Goal: Task Accomplishment & Management: Complete application form

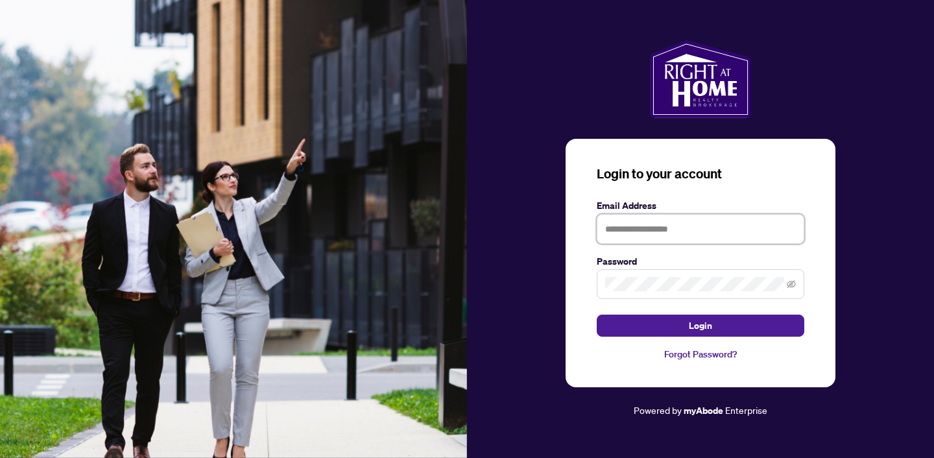
click at [668, 229] on input "text" at bounding box center [701, 229] width 208 height 30
type input "**********"
click at [656, 274] on span at bounding box center [701, 284] width 208 height 30
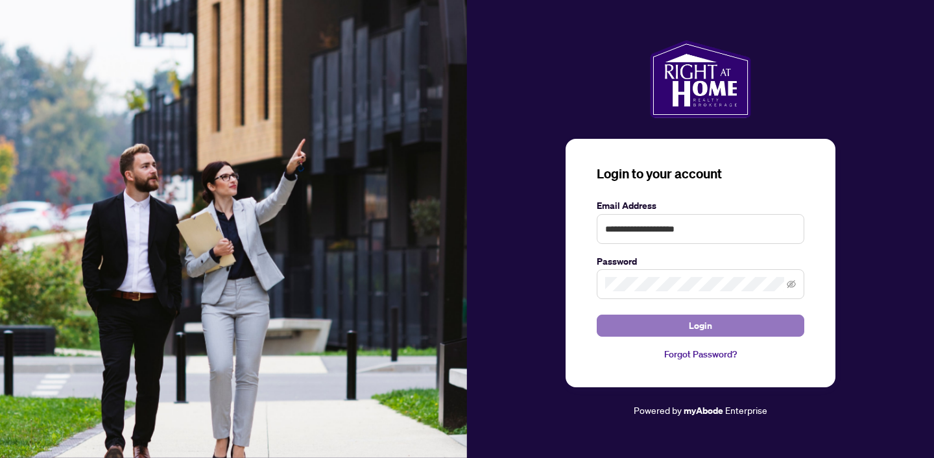
click at [712, 325] on button "Login" at bounding box center [701, 325] width 208 height 22
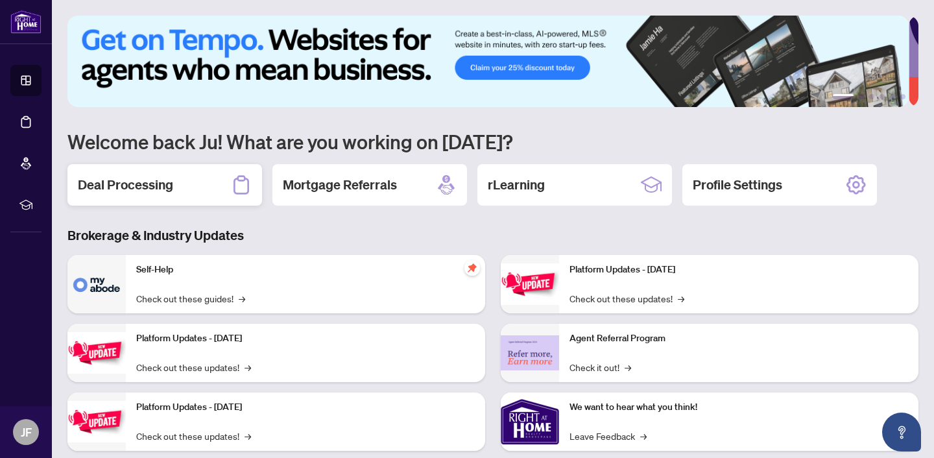
click at [126, 184] on h2 "Deal Processing" at bounding box center [125, 185] width 95 height 18
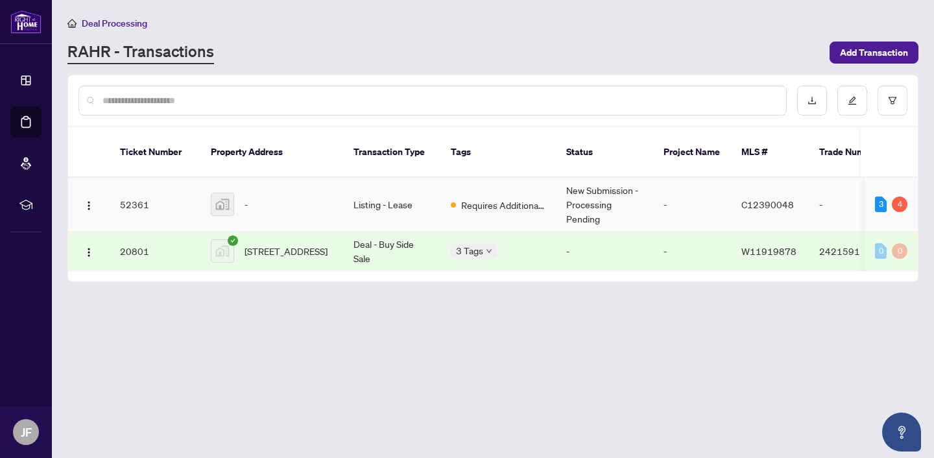
click at [243, 193] on div "-" at bounding box center [272, 204] width 122 height 23
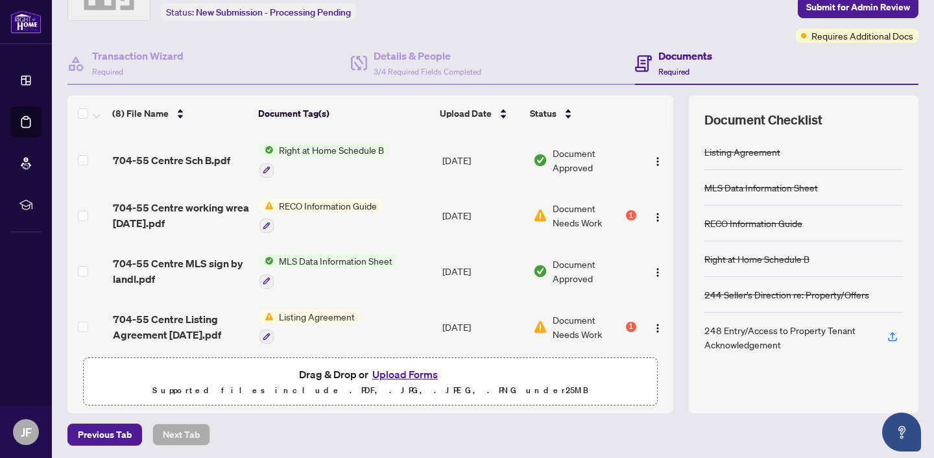
scroll to position [84, 0]
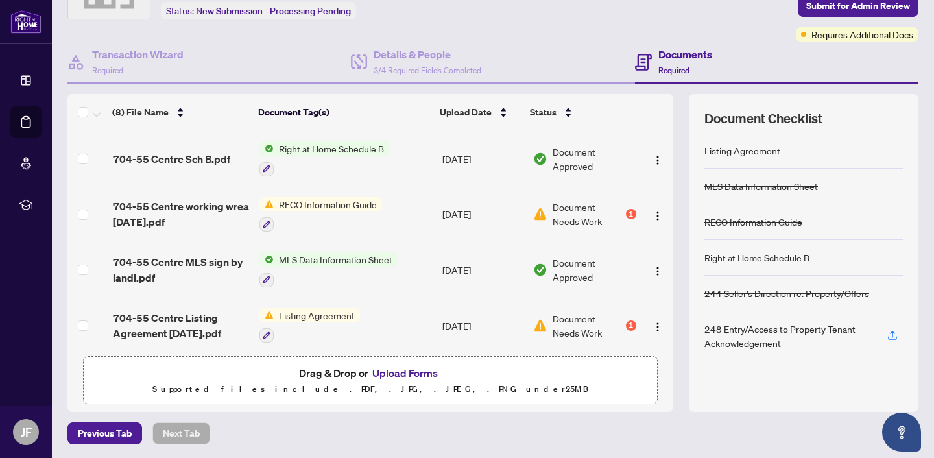
click at [405, 372] on button "Upload Forms" at bounding box center [404, 372] width 73 height 17
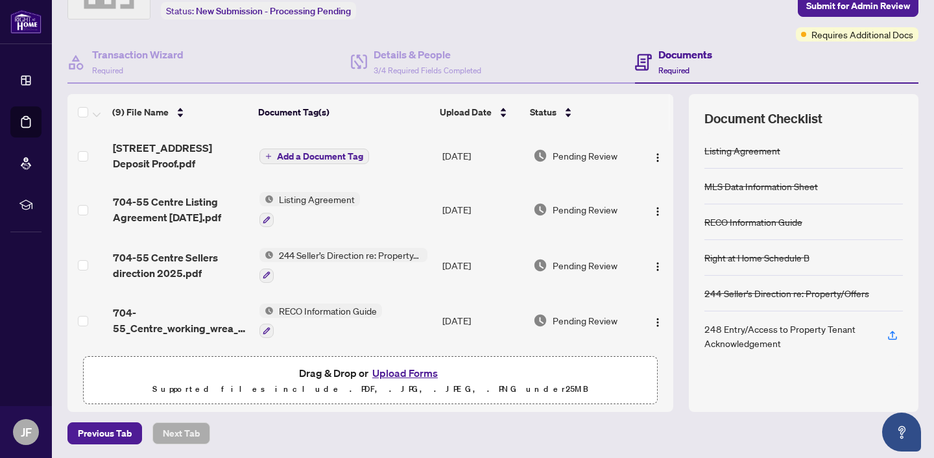
scroll to position [0, 0]
click at [320, 154] on span "Add a Document Tag" at bounding box center [320, 156] width 86 height 9
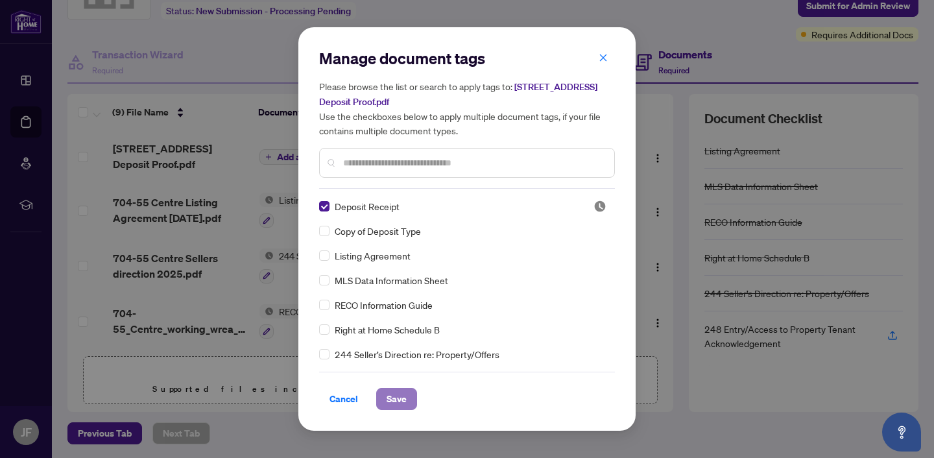
click at [394, 397] on span "Save" at bounding box center [396, 398] width 20 height 21
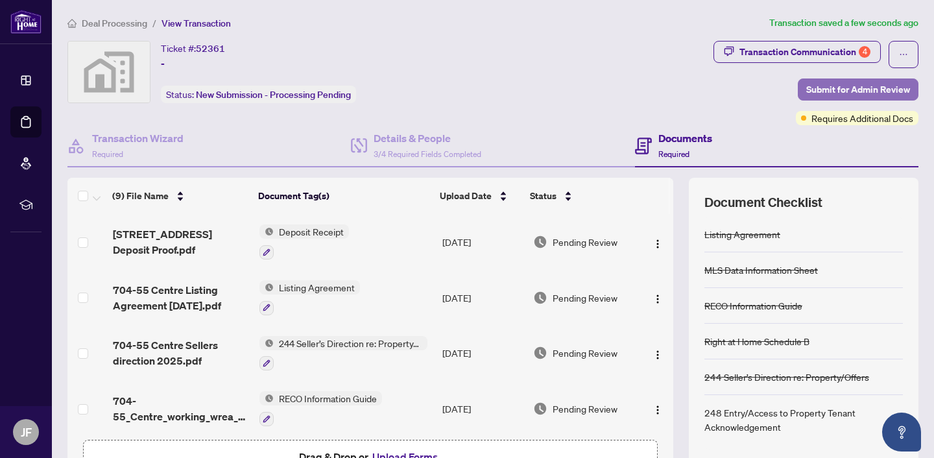
click at [846, 88] on span "Submit for Admin Review" at bounding box center [858, 89] width 104 height 21
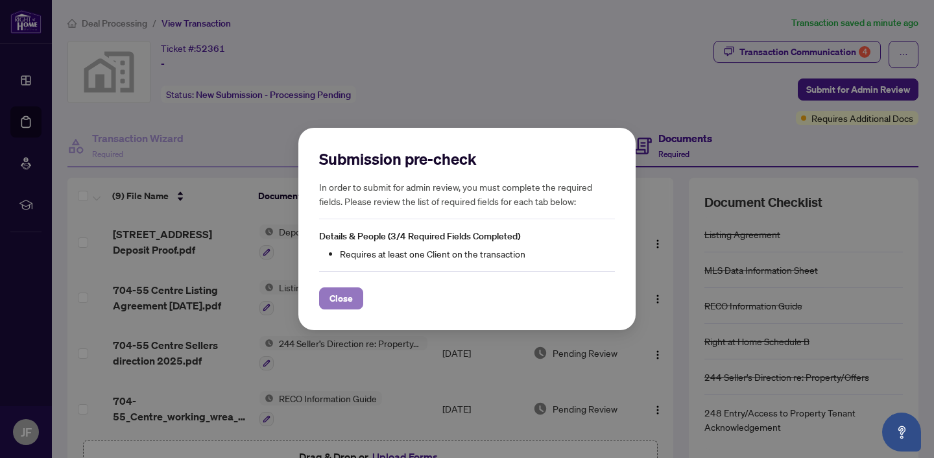
click at [331, 299] on span "Close" at bounding box center [340, 298] width 23 height 21
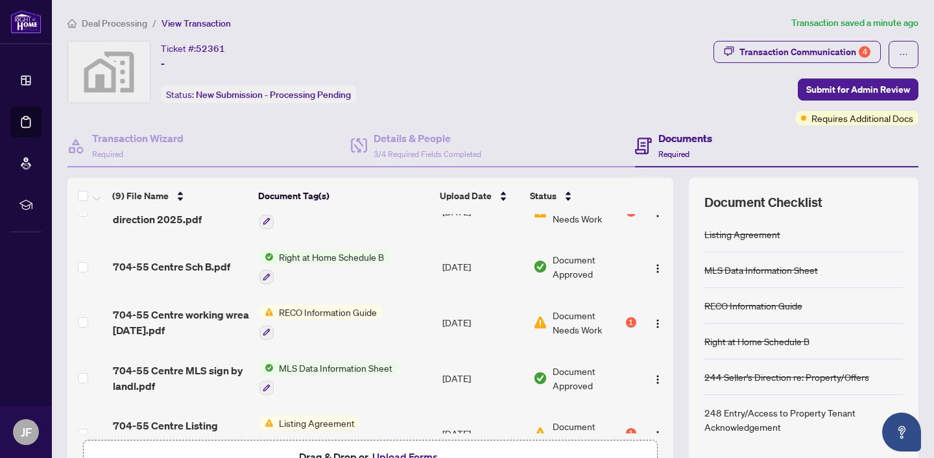
scroll to position [276, 0]
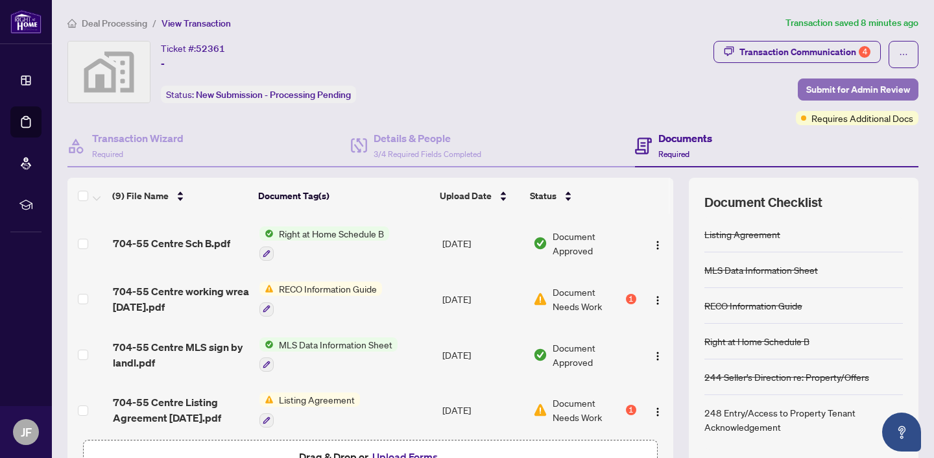
click at [866, 88] on span "Submit for Admin Review" at bounding box center [858, 89] width 104 height 21
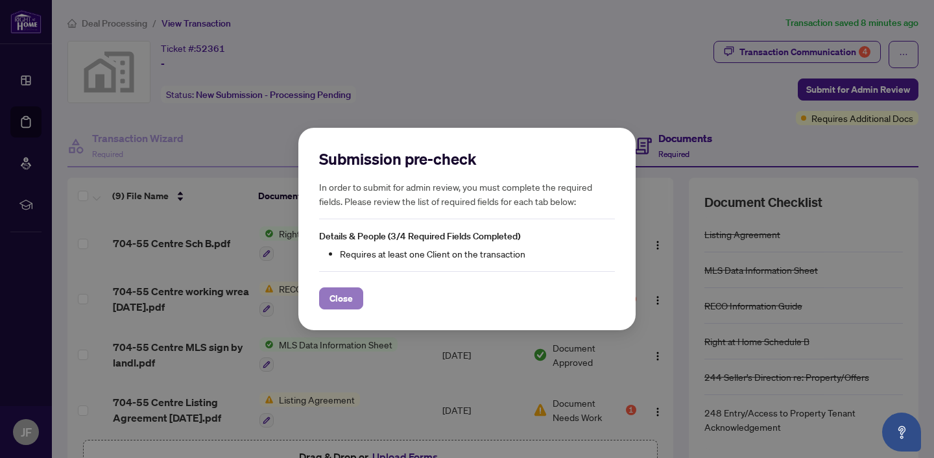
click at [344, 298] on span "Close" at bounding box center [340, 298] width 23 height 21
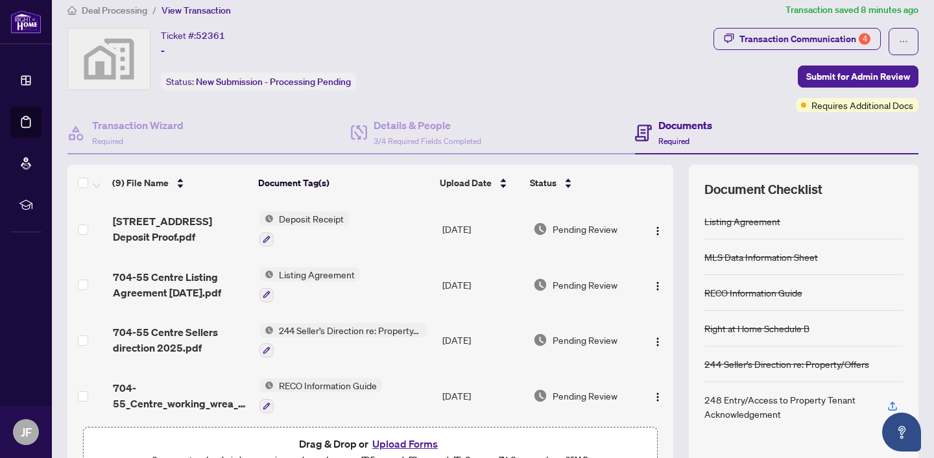
scroll to position [0, 0]
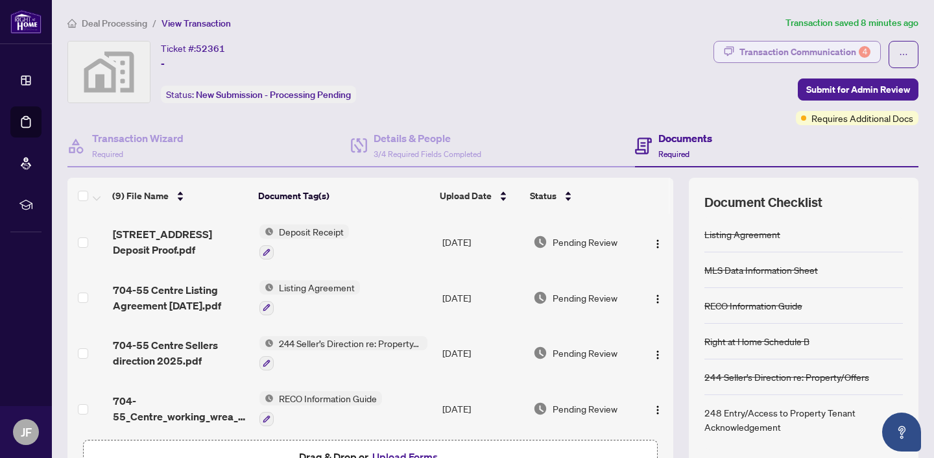
click at [759, 47] on div "Transaction Communication 4" at bounding box center [804, 52] width 131 height 21
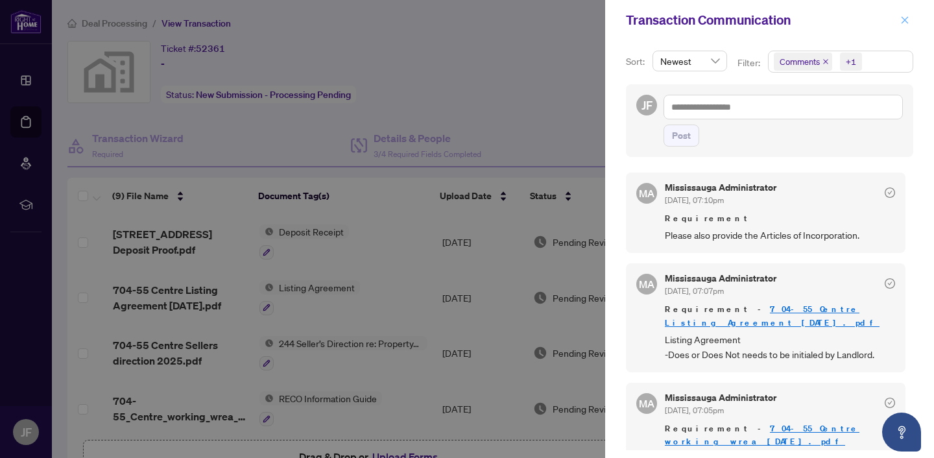
click at [904, 22] on icon "close" at bounding box center [904, 20] width 9 height 9
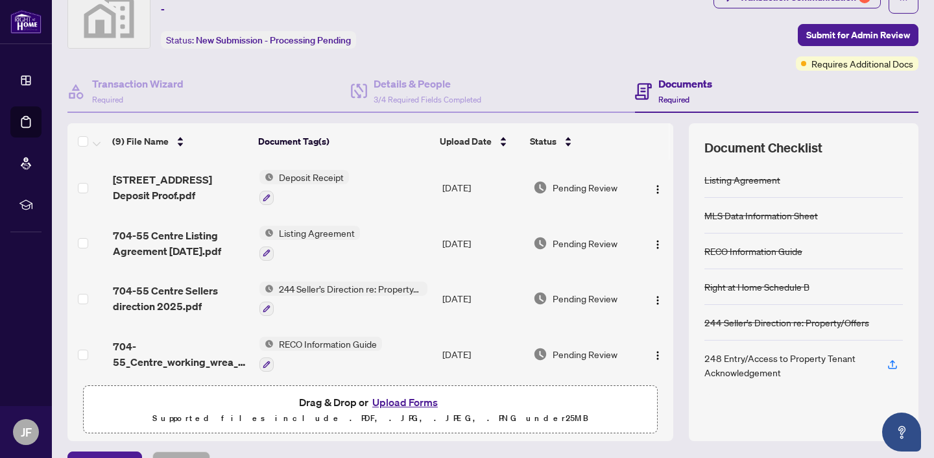
scroll to position [84, 0]
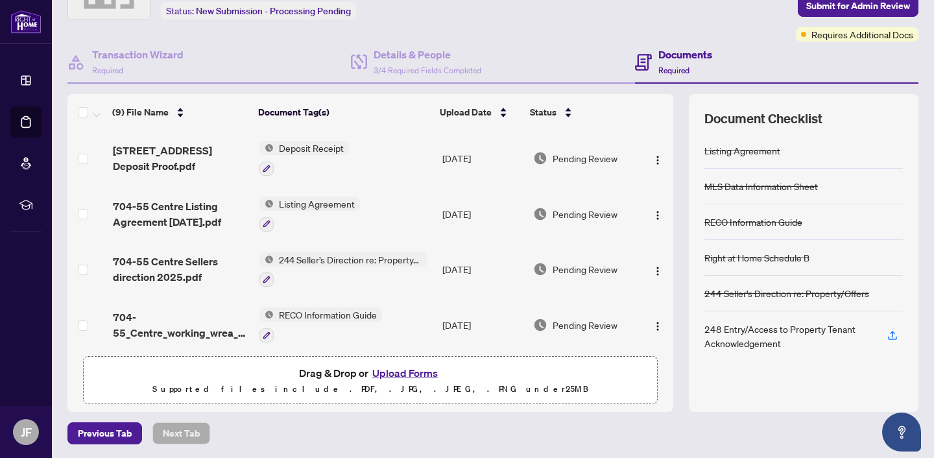
click at [399, 370] on button "Upload Forms" at bounding box center [404, 372] width 73 height 17
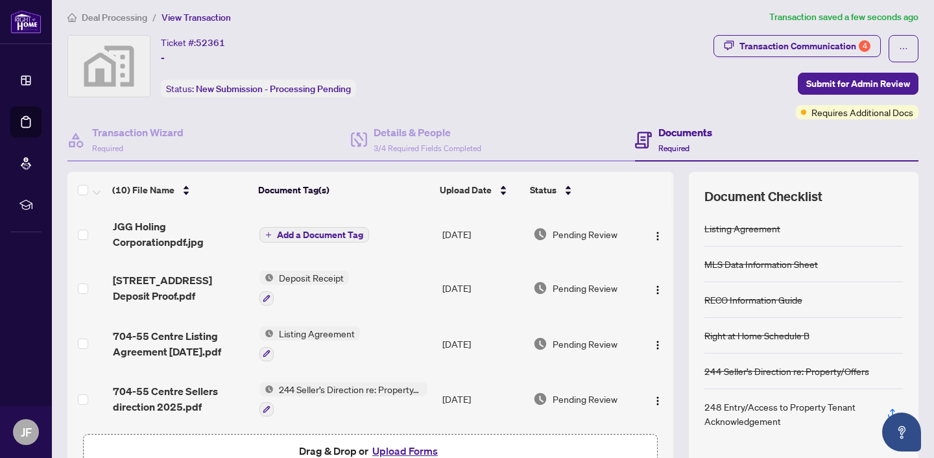
scroll to position [0, 0]
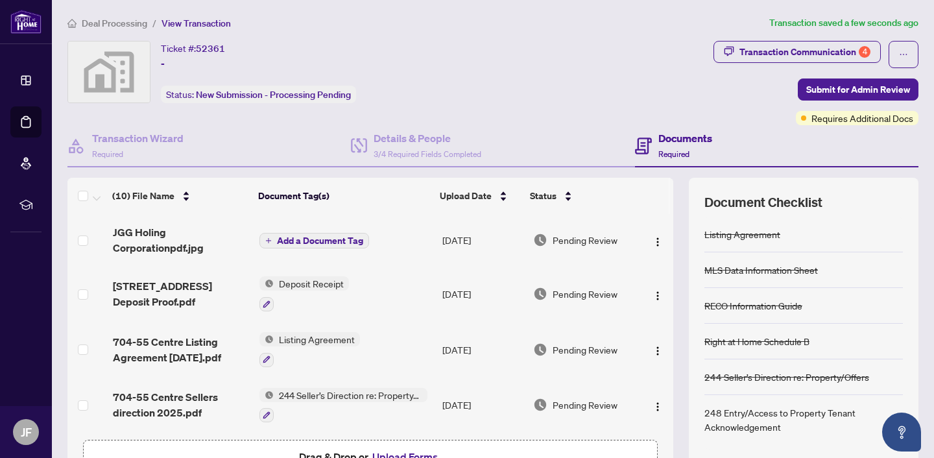
click at [313, 237] on span "Add a Document Tag" at bounding box center [320, 240] width 86 height 9
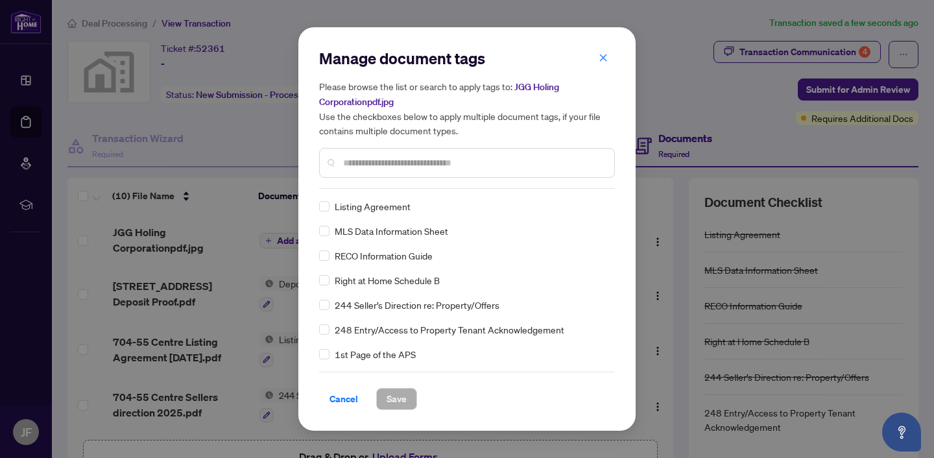
click at [373, 159] on input "text" at bounding box center [473, 163] width 261 height 14
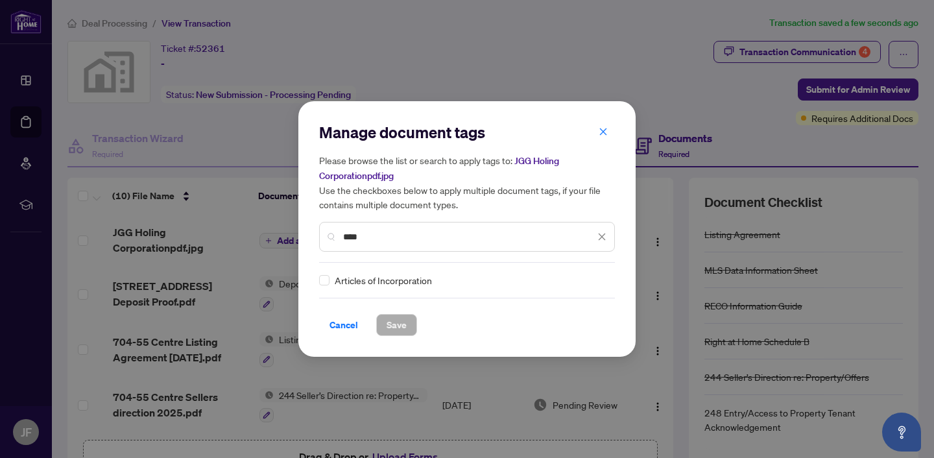
click at [404, 279] on span "Articles of Incorporation" at bounding box center [383, 280] width 97 height 14
click at [371, 284] on span "Articles of Incorporation" at bounding box center [383, 280] width 97 height 14
click at [366, 238] on input "****" at bounding box center [469, 237] width 252 height 14
type input "**********"
click at [449, 278] on div "Articles of Incorporation" at bounding box center [463, 280] width 288 height 14
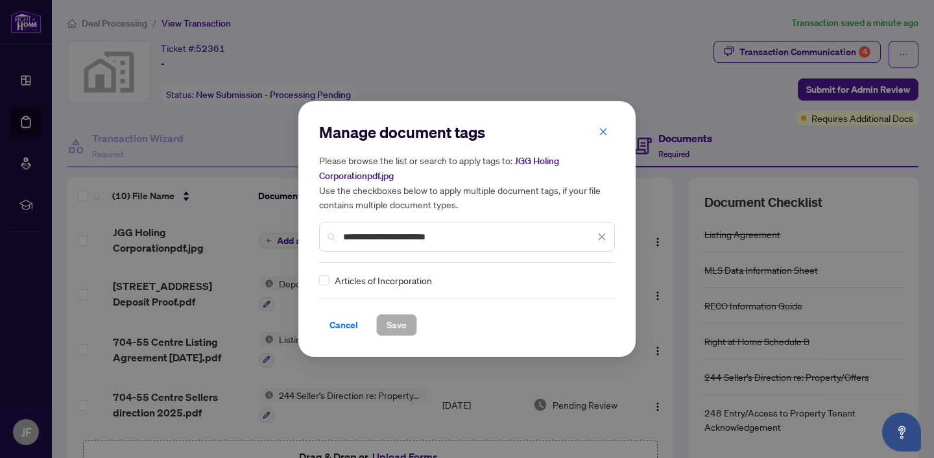
click at [438, 320] on div "Cancel Save" at bounding box center [467, 325] width 296 height 22
click at [604, 235] on icon "close" at bounding box center [601, 236] width 9 height 9
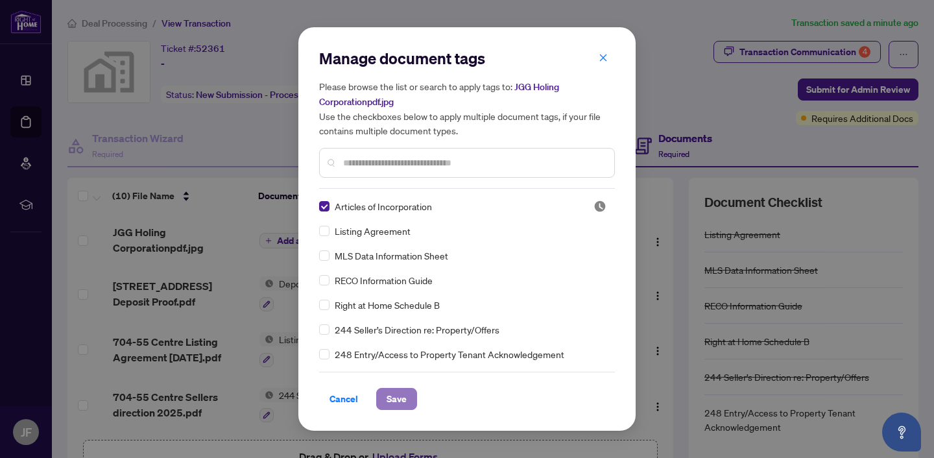
click at [405, 398] on button "Save" at bounding box center [396, 399] width 41 height 22
